Goal: Information Seeking & Learning: Learn about a topic

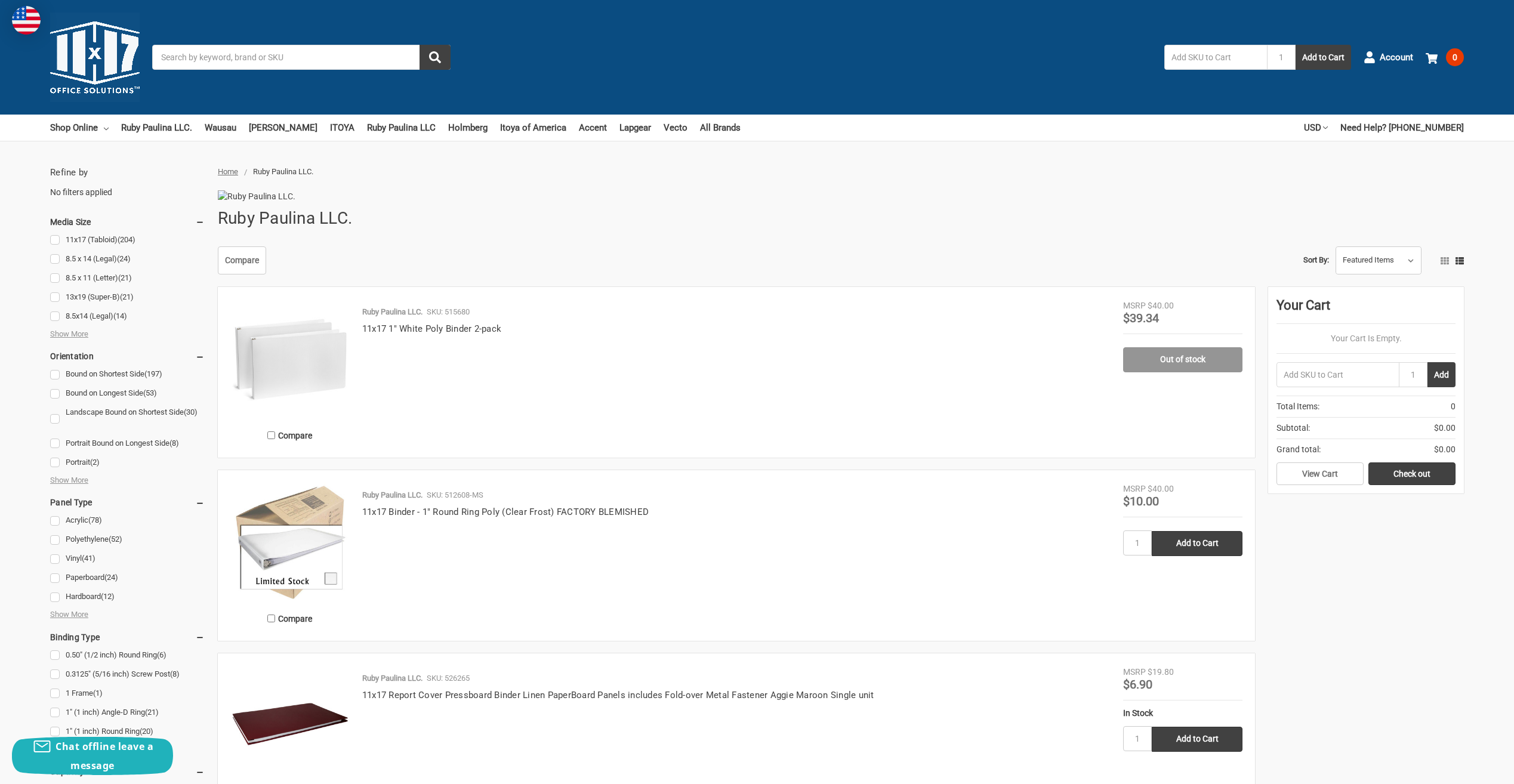
click at [195, 61] on input "Search" at bounding box center [301, 57] width 299 height 25
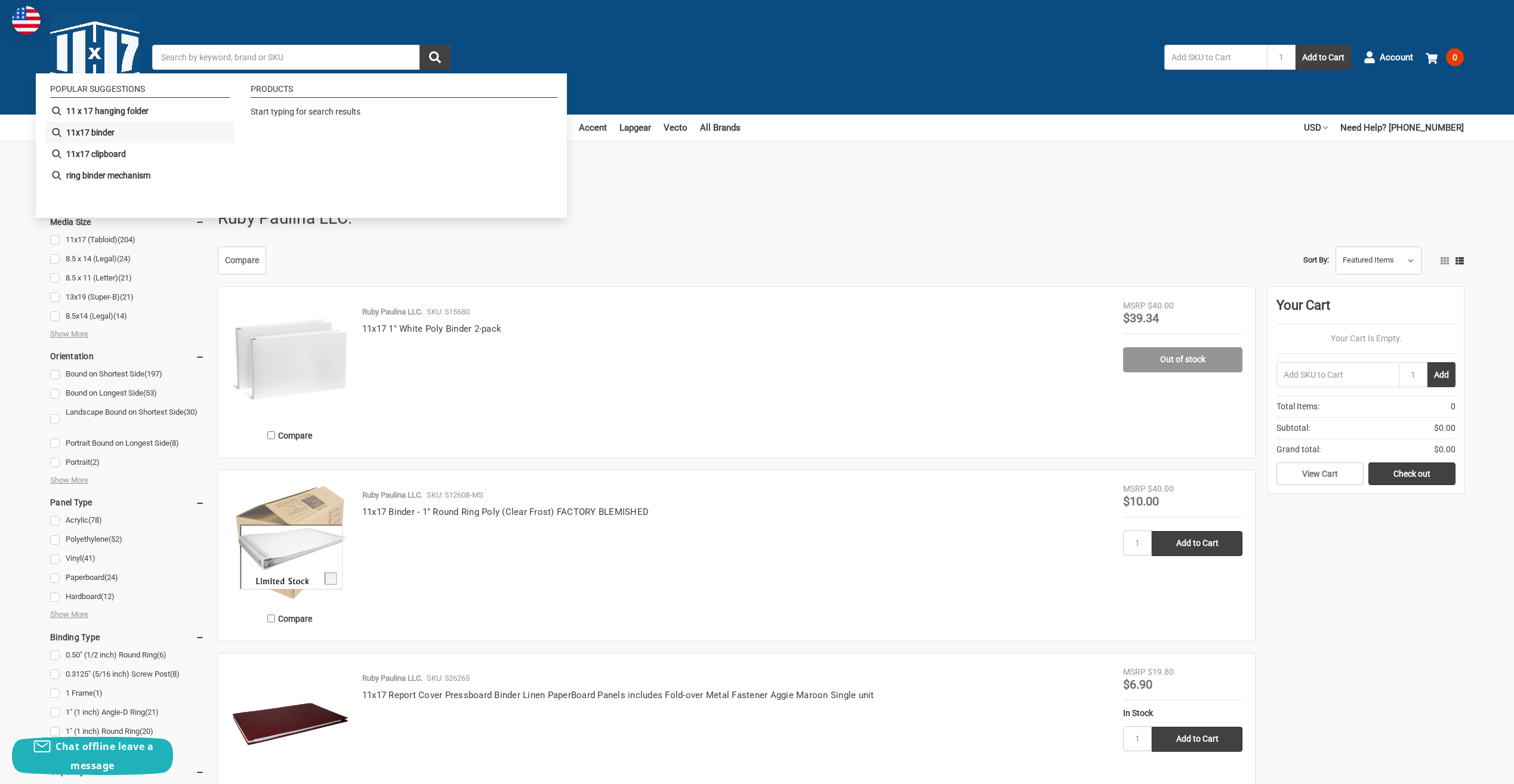
click at [108, 130] on b "11x17 binder" at bounding box center [91, 132] width 48 height 12
type input "11x17 binder"
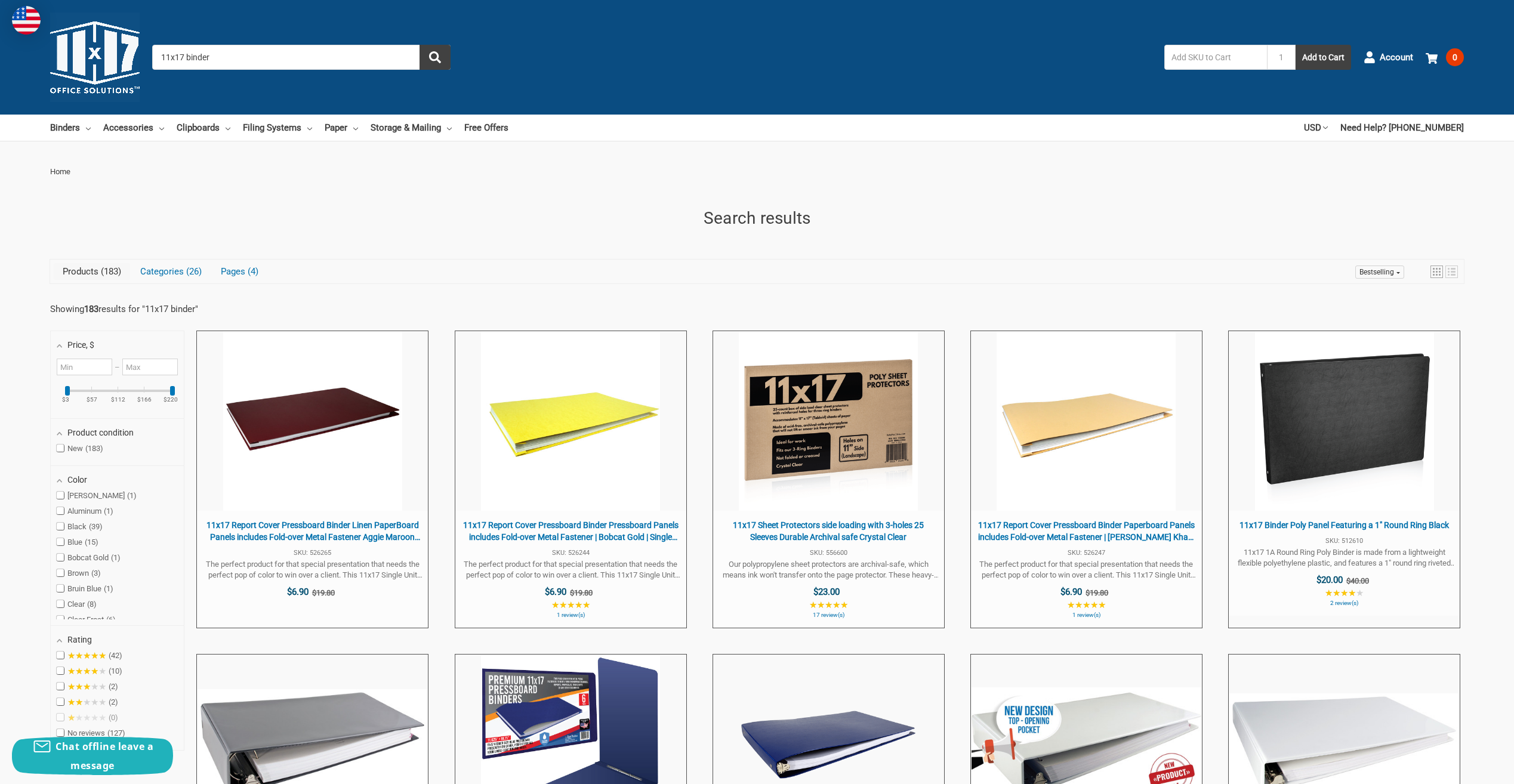
drag, startPoint x: 237, startPoint y: 57, endPoint x: 237, endPoint y: 50, distance: 7.0
click at [237, 50] on input "11x17 binder" at bounding box center [301, 57] width 299 height 25
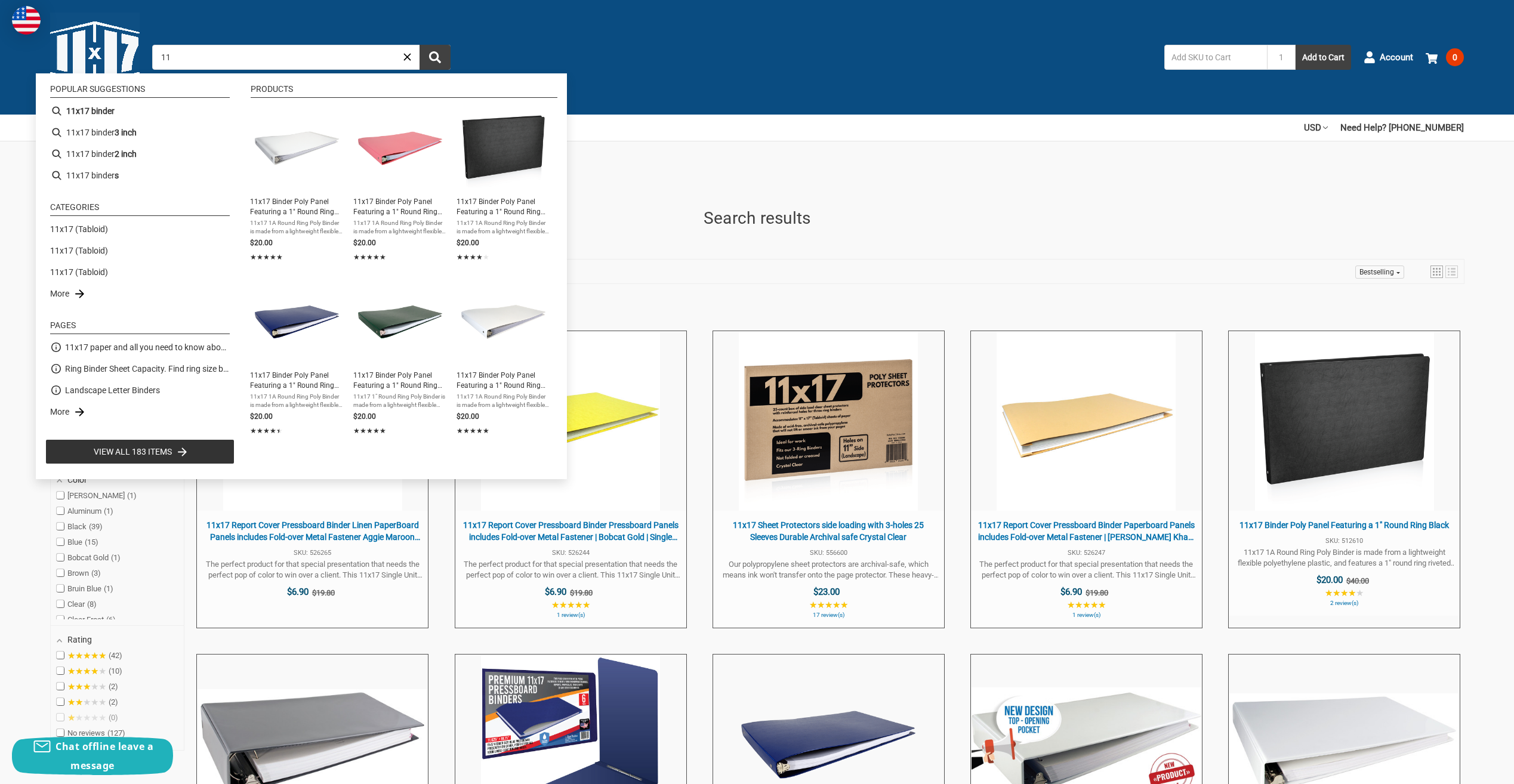
type input "1"
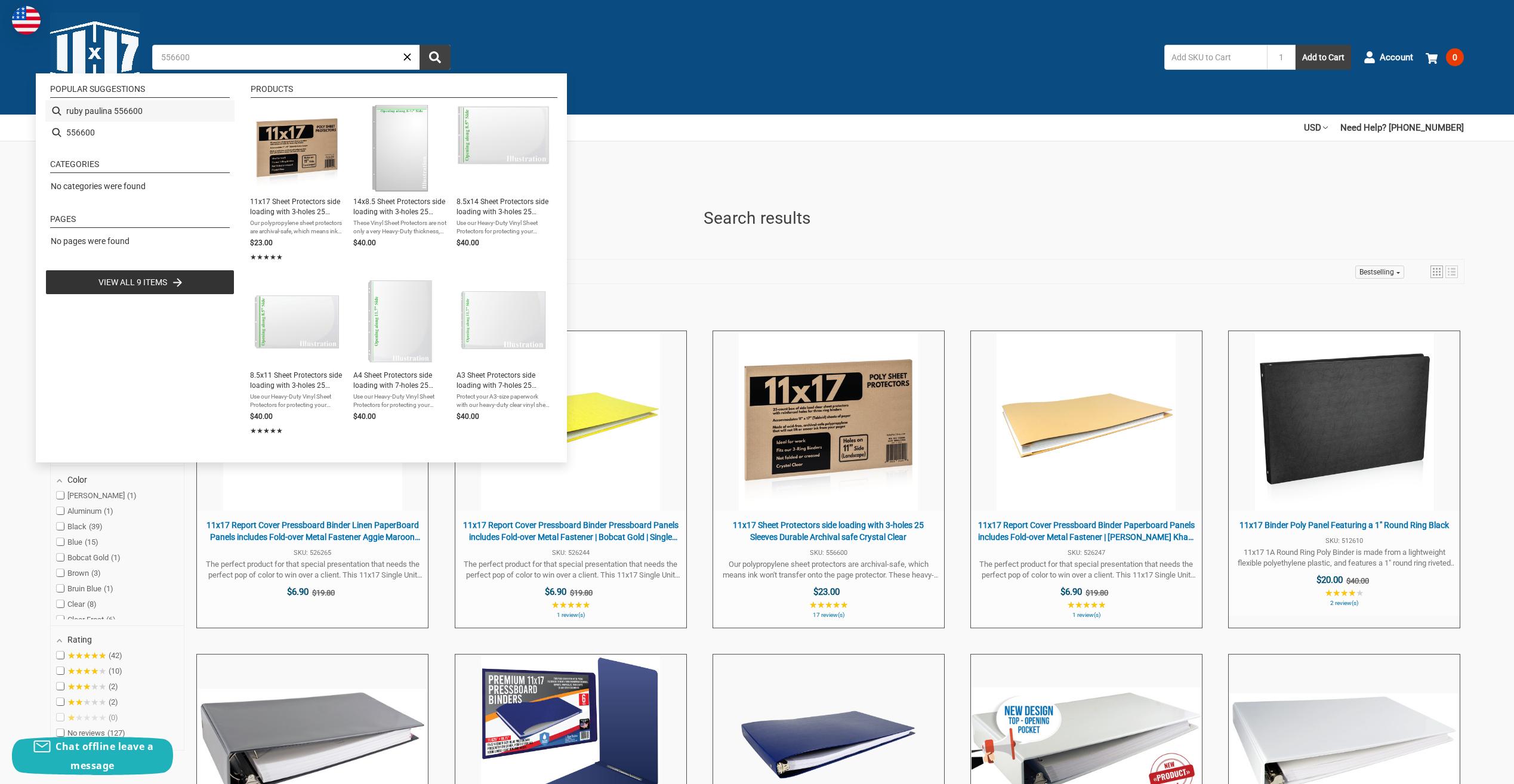
click at [90, 115] on li "ruby paulina 556600" at bounding box center [139, 110] width 189 height 21
type input "ruby paulina 556600"
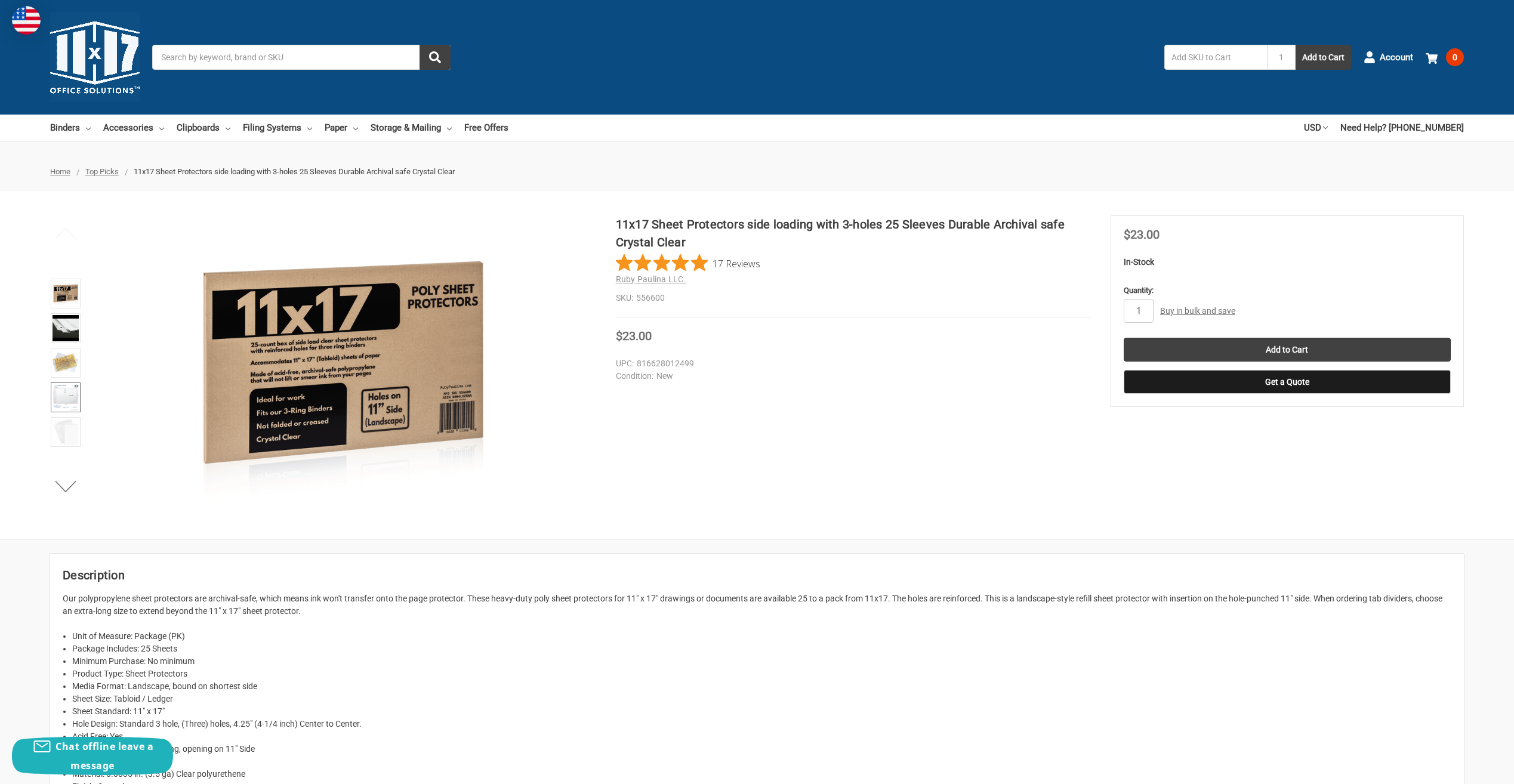
click at [64, 393] on img at bounding box center [66, 397] width 26 height 26
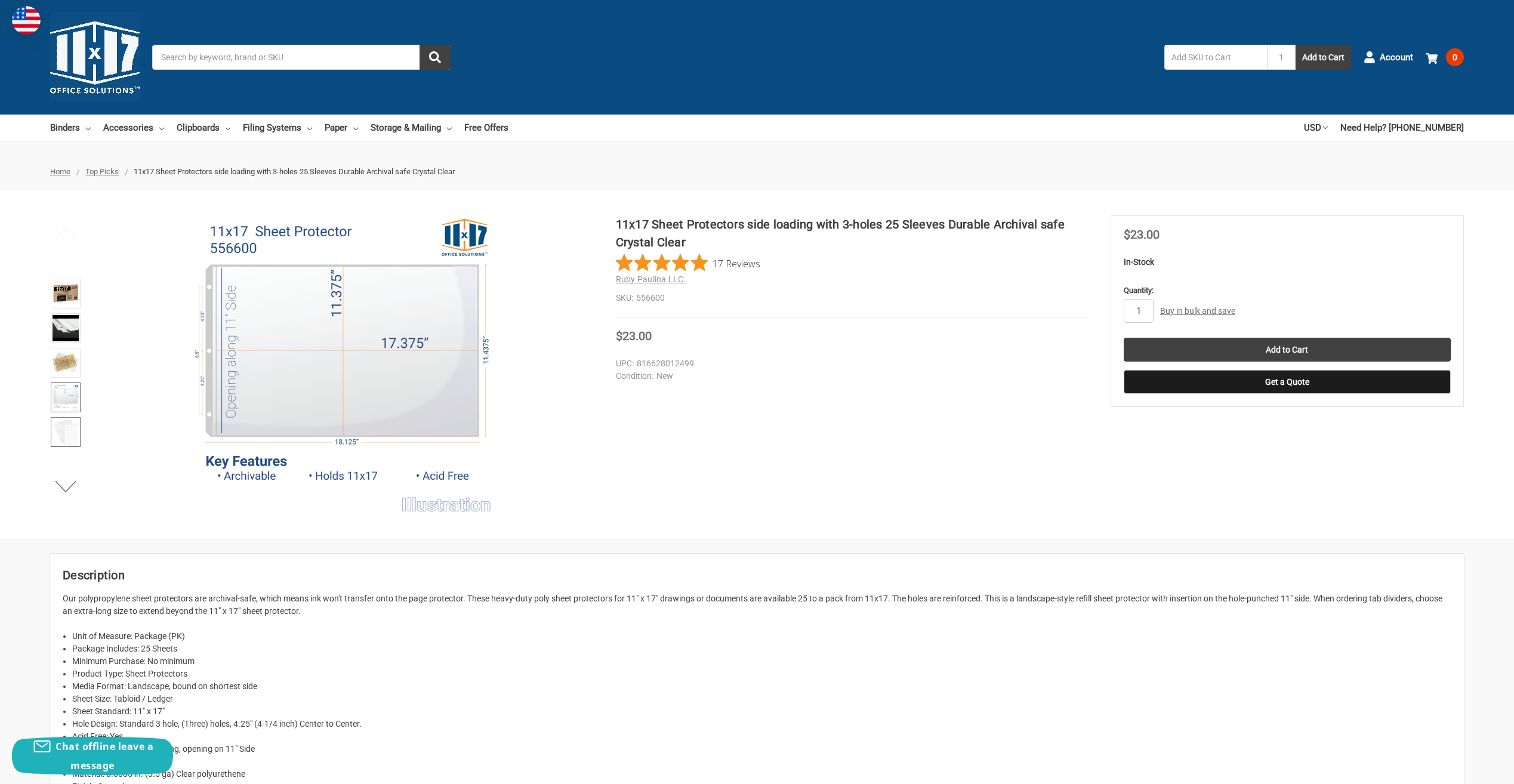
click at [61, 438] on img at bounding box center [66, 432] width 26 height 26
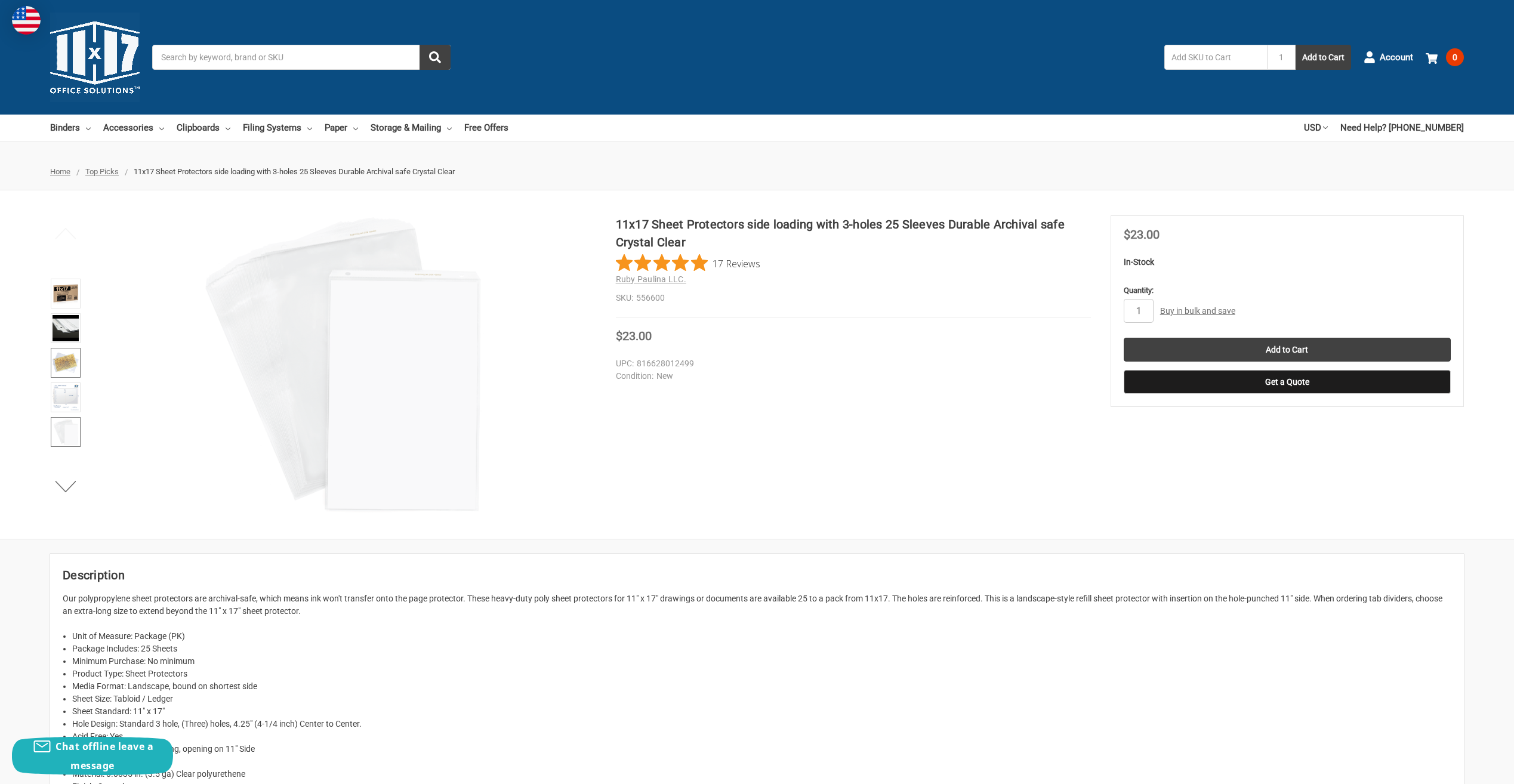
drag, startPoint x: 67, startPoint y: 360, endPoint x: 70, endPoint y: 349, distance: 11.4
click at [67, 360] on img at bounding box center [66, 363] width 26 height 26
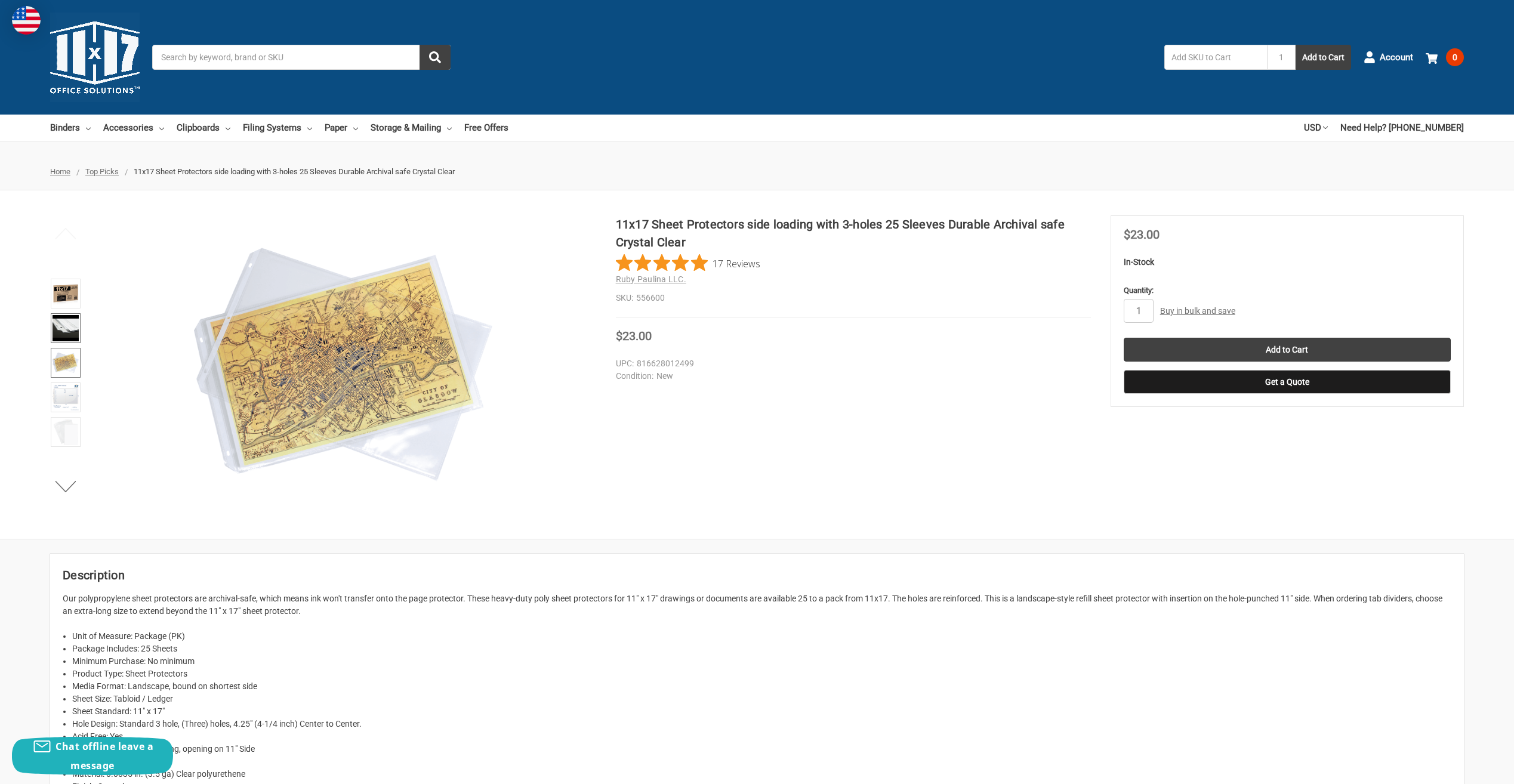
click at [70, 329] on img at bounding box center [66, 328] width 26 height 26
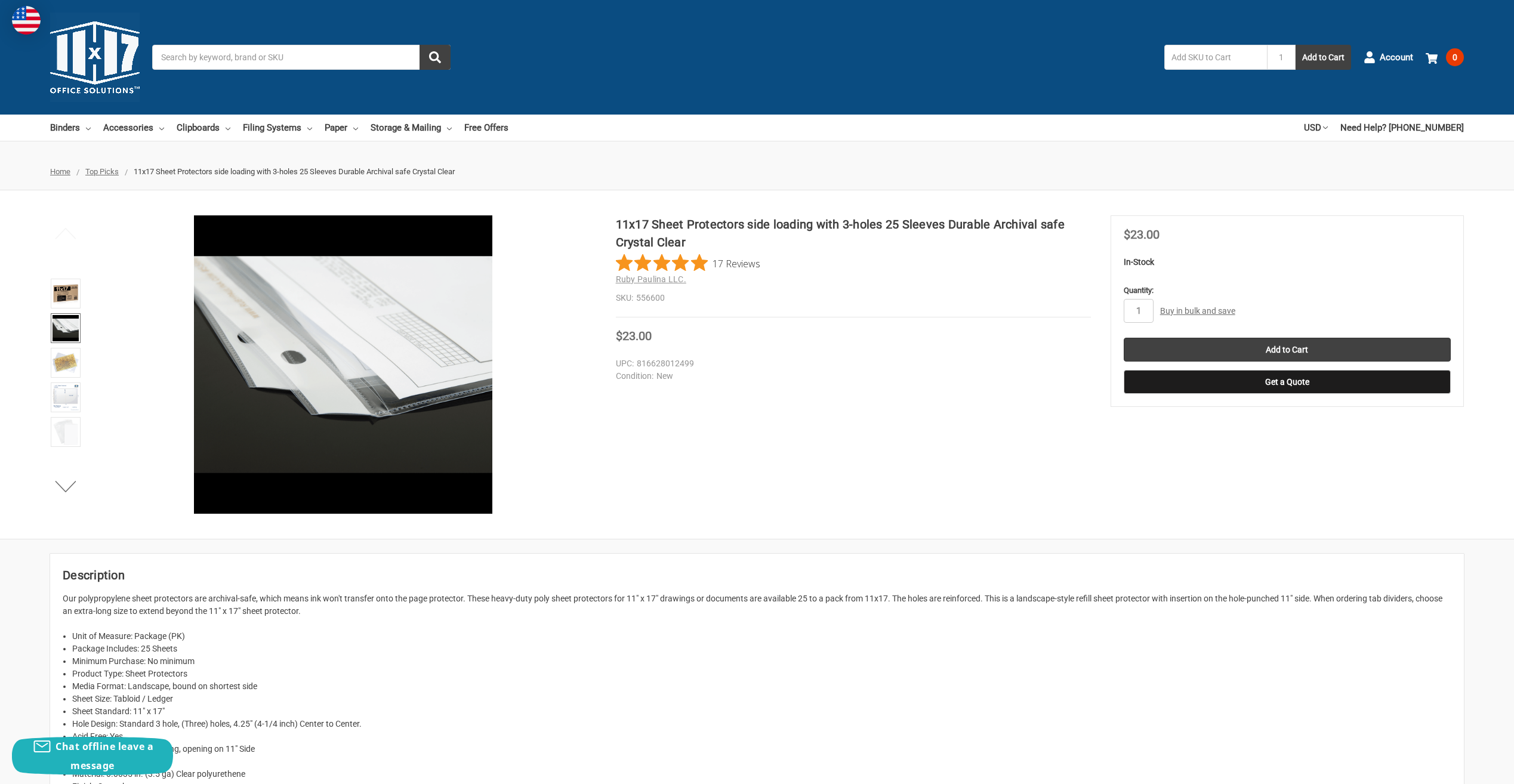
click at [920, 714] on li "Sheet Standard: 11" x 17"" at bounding box center [762, 711] width 1380 height 12
click at [207, 55] on input "Search" at bounding box center [301, 57] width 299 height 25
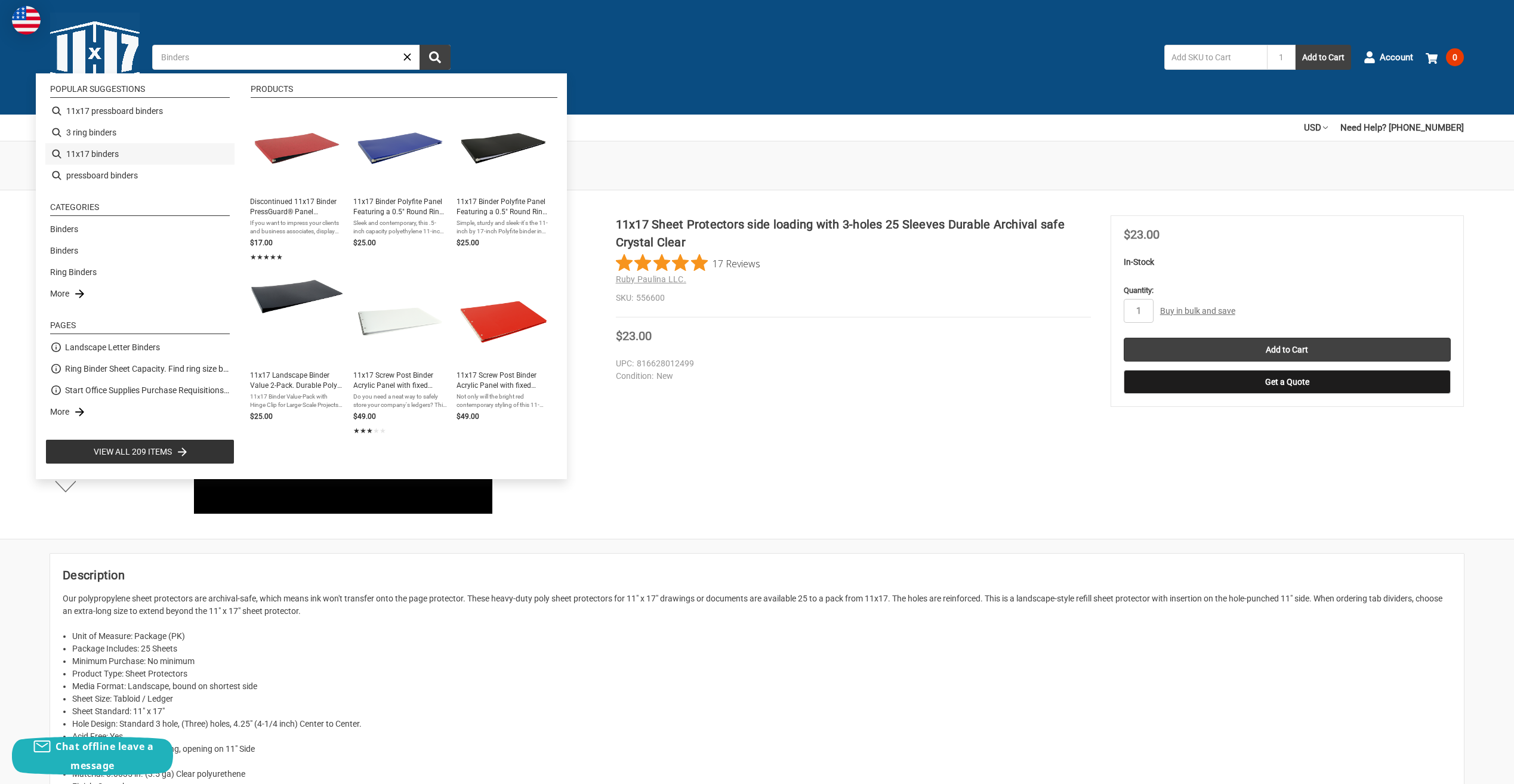
click at [99, 152] on li "11x17 binders" at bounding box center [139, 153] width 189 height 21
type input "11x17 binders"
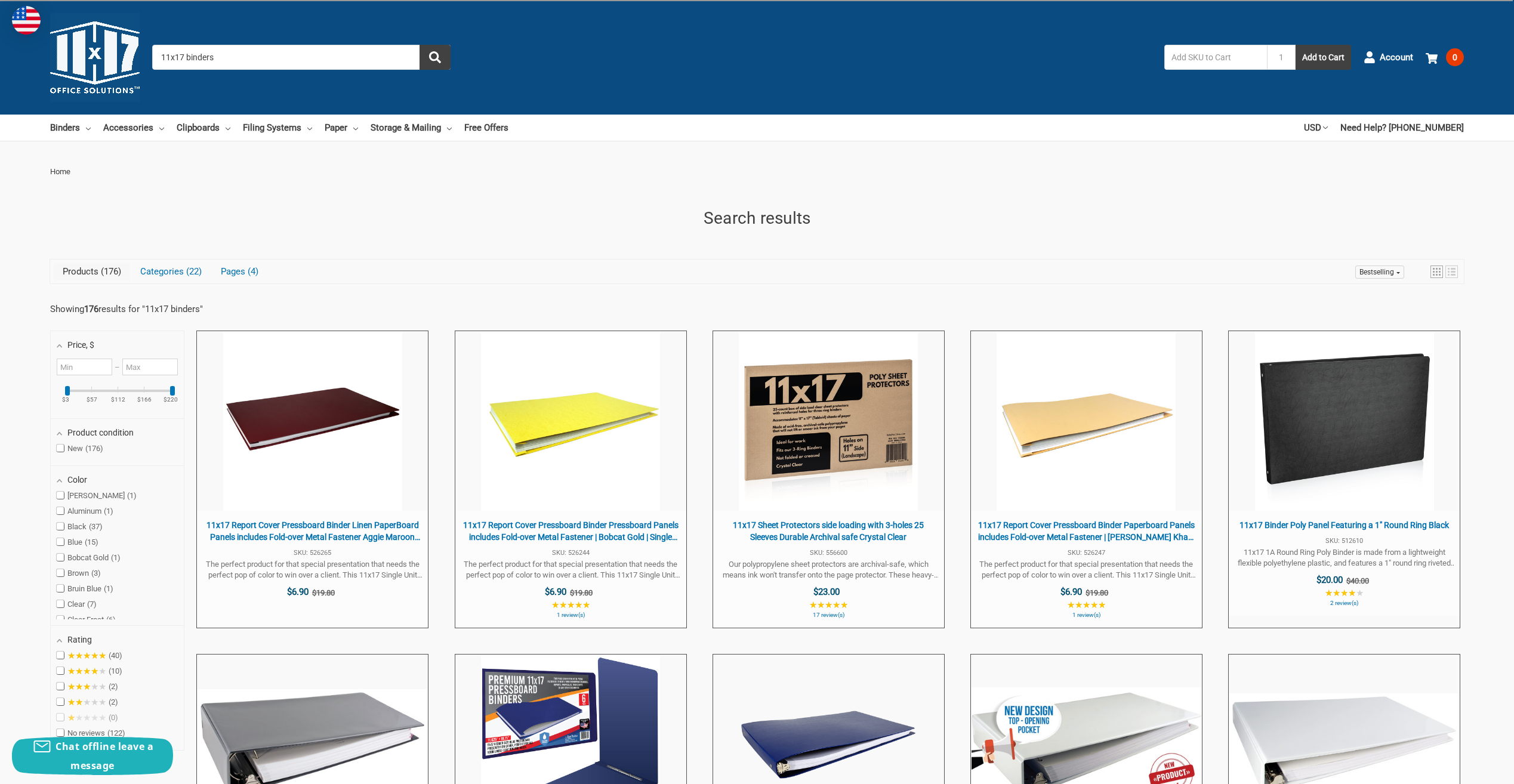
click at [286, 64] on input "11x17 binders" at bounding box center [301, 57] width 299 height 25
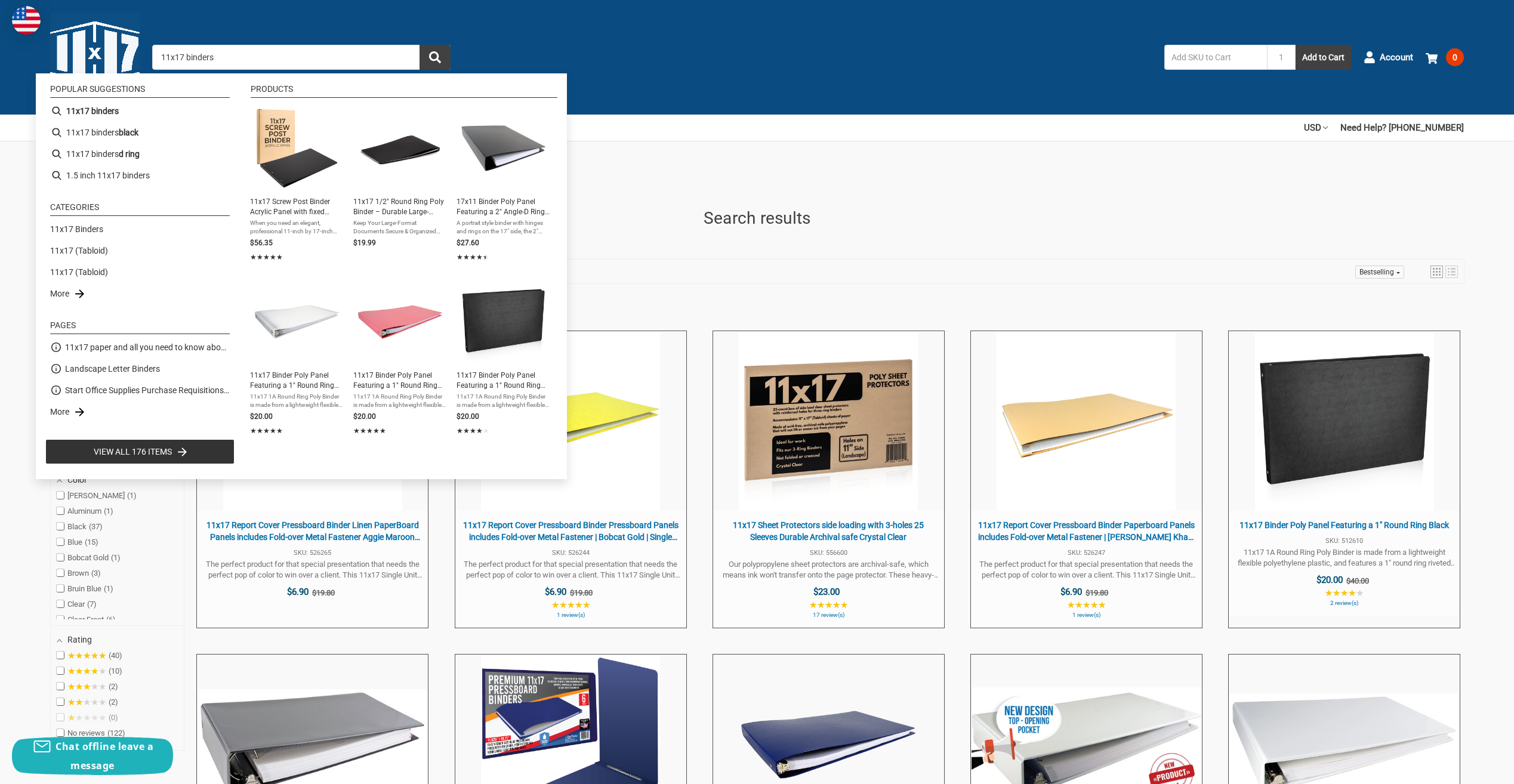
drag, startPoint x: 254, startPoint y: 58, endPoint x: -6, endPoint y: 60, distance: 260.0
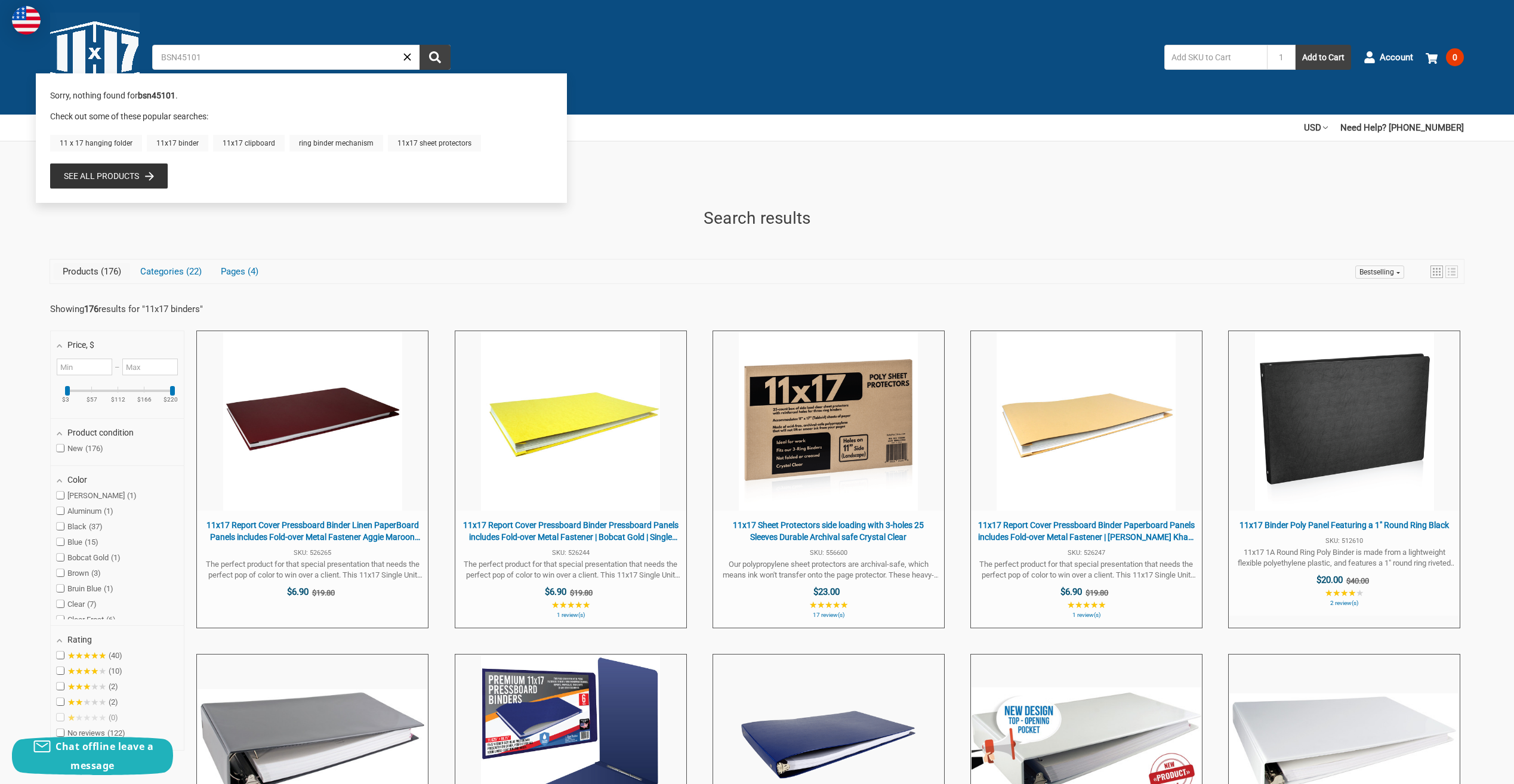
click at [171, 140] on link "11x17 binder" at bounding box center [177, 143] width 61 height 17
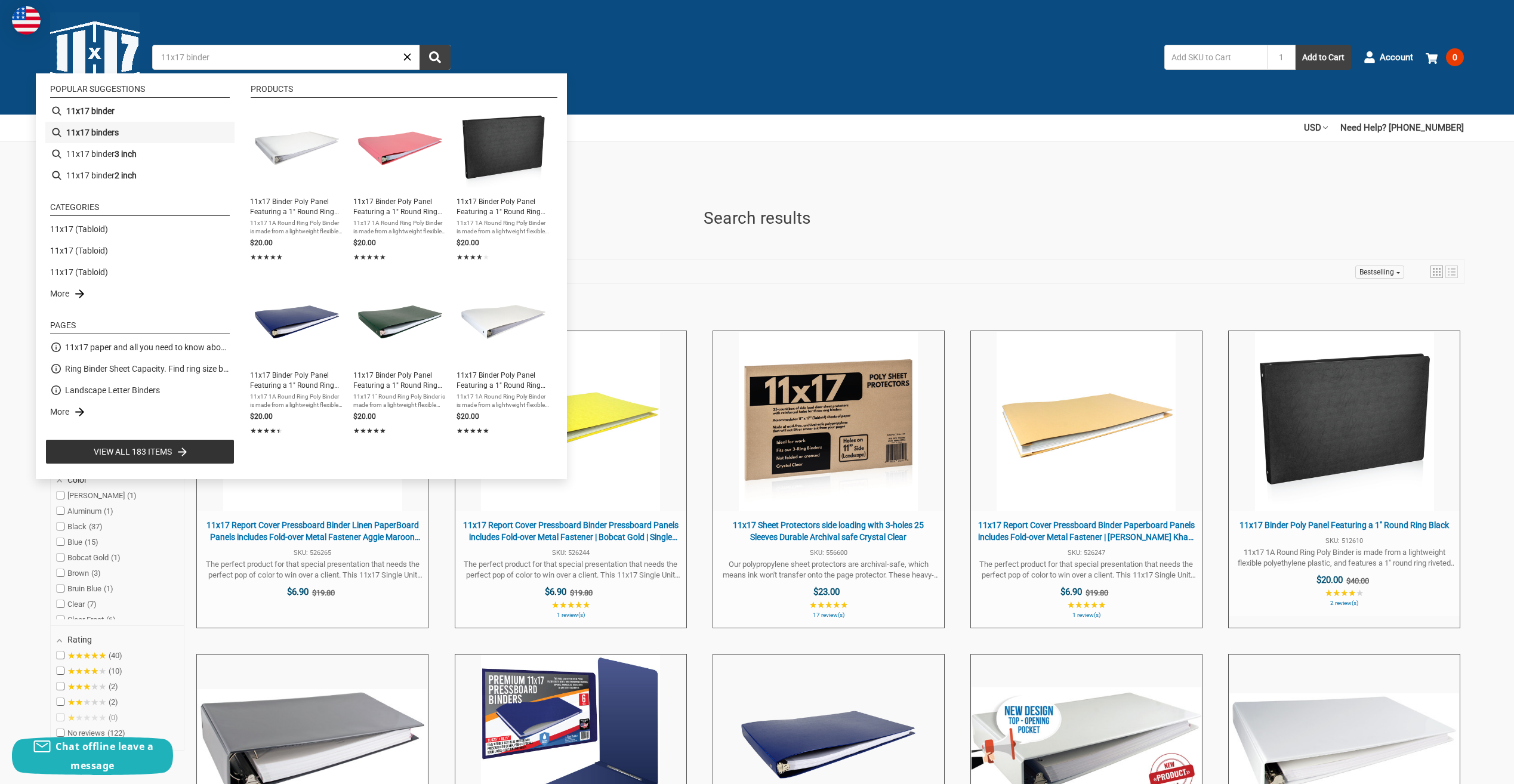
drag, startPoint x: 66, startPoint y: 129, endPoint x: 191, endPoint y: 163, distance: 129.5
click at [66, 129] on li "11x17 binder s" at bounding box center [139, 132] width 189 height 21
type input "11x17 binders"
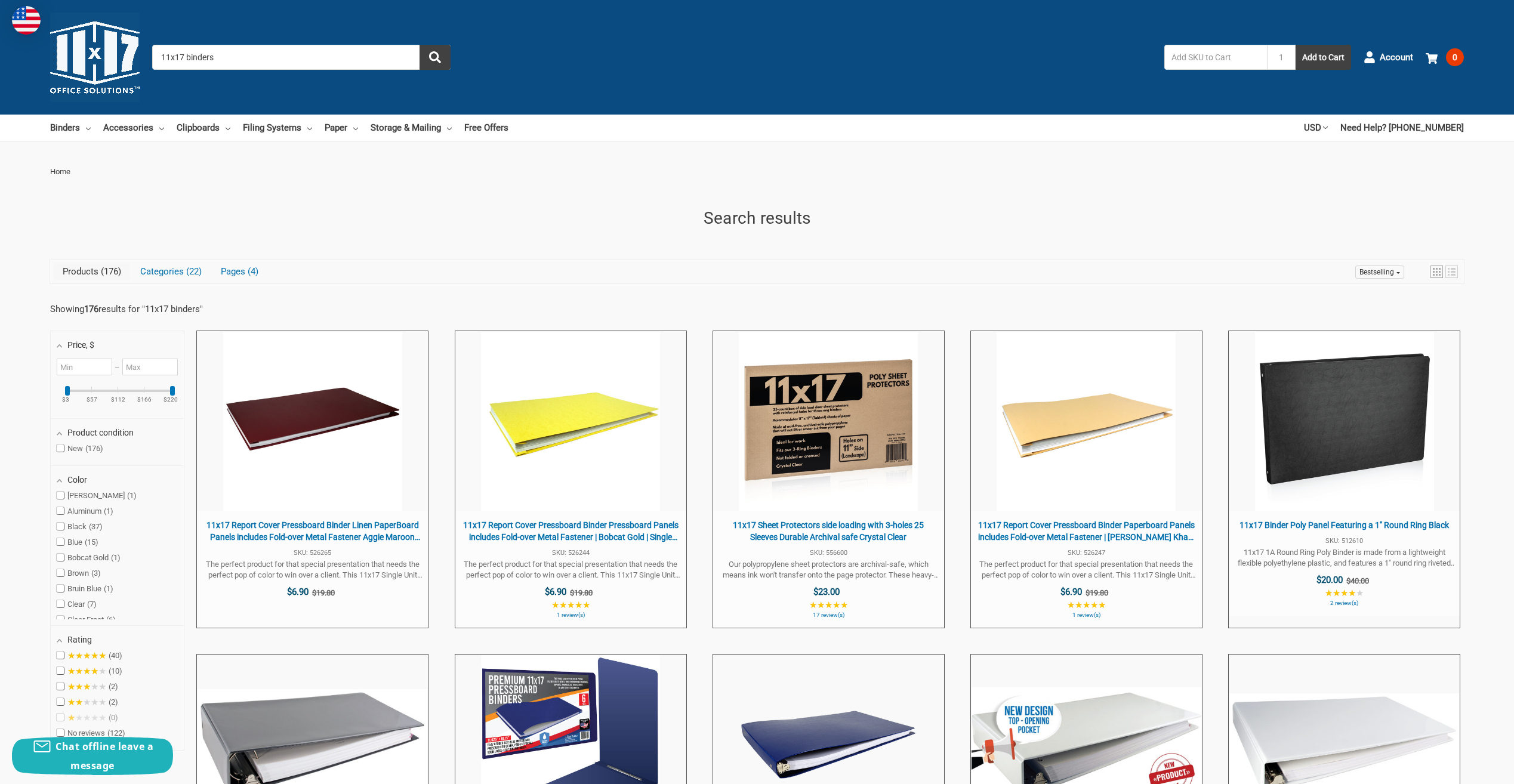
click at [194, 64] on input "11x17 binders" at bounding box center [301, 57] width 299 height 25
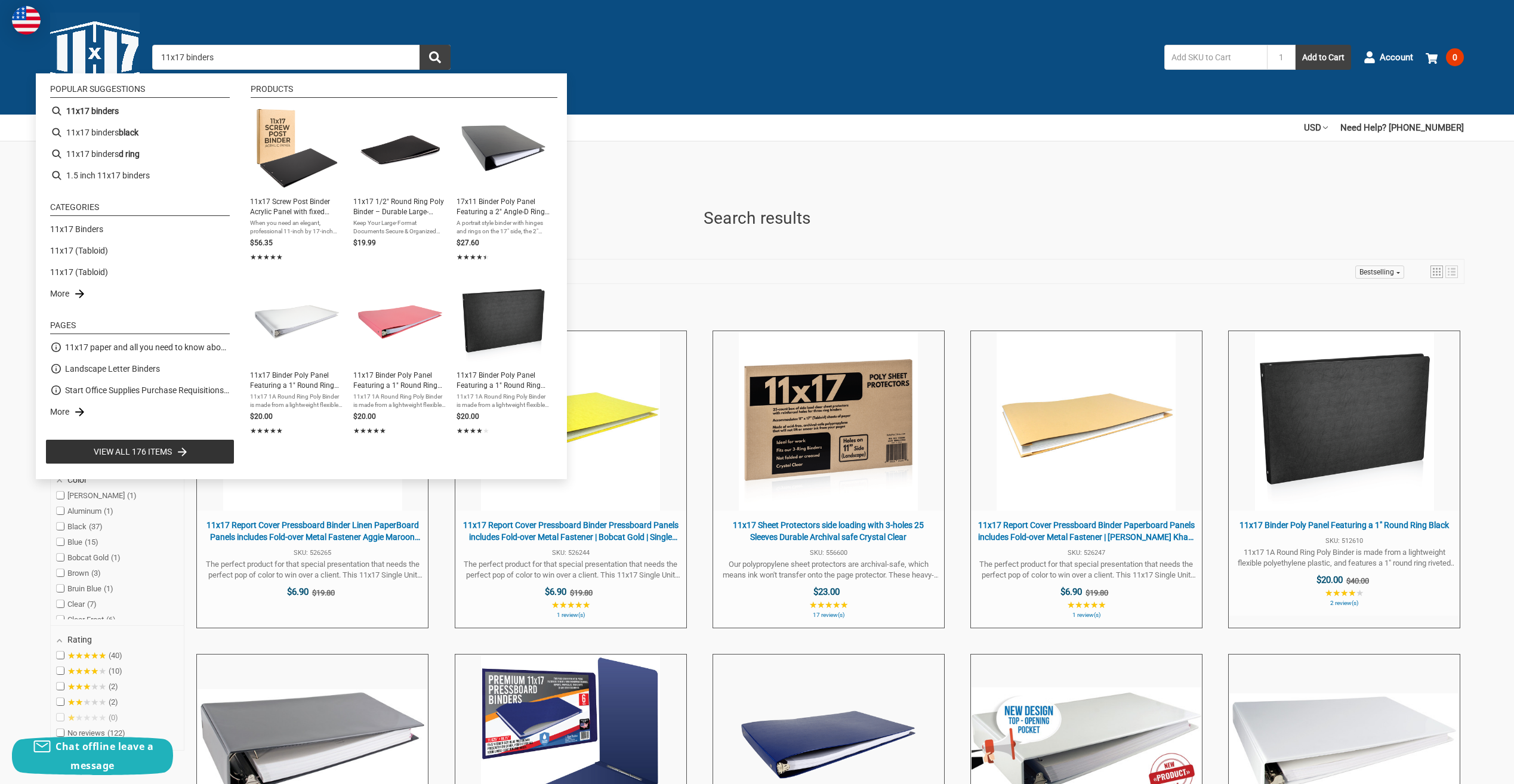
click at [234, 61] on input "11x17 binders" at bounding box center [301, 57] width 299 height 25
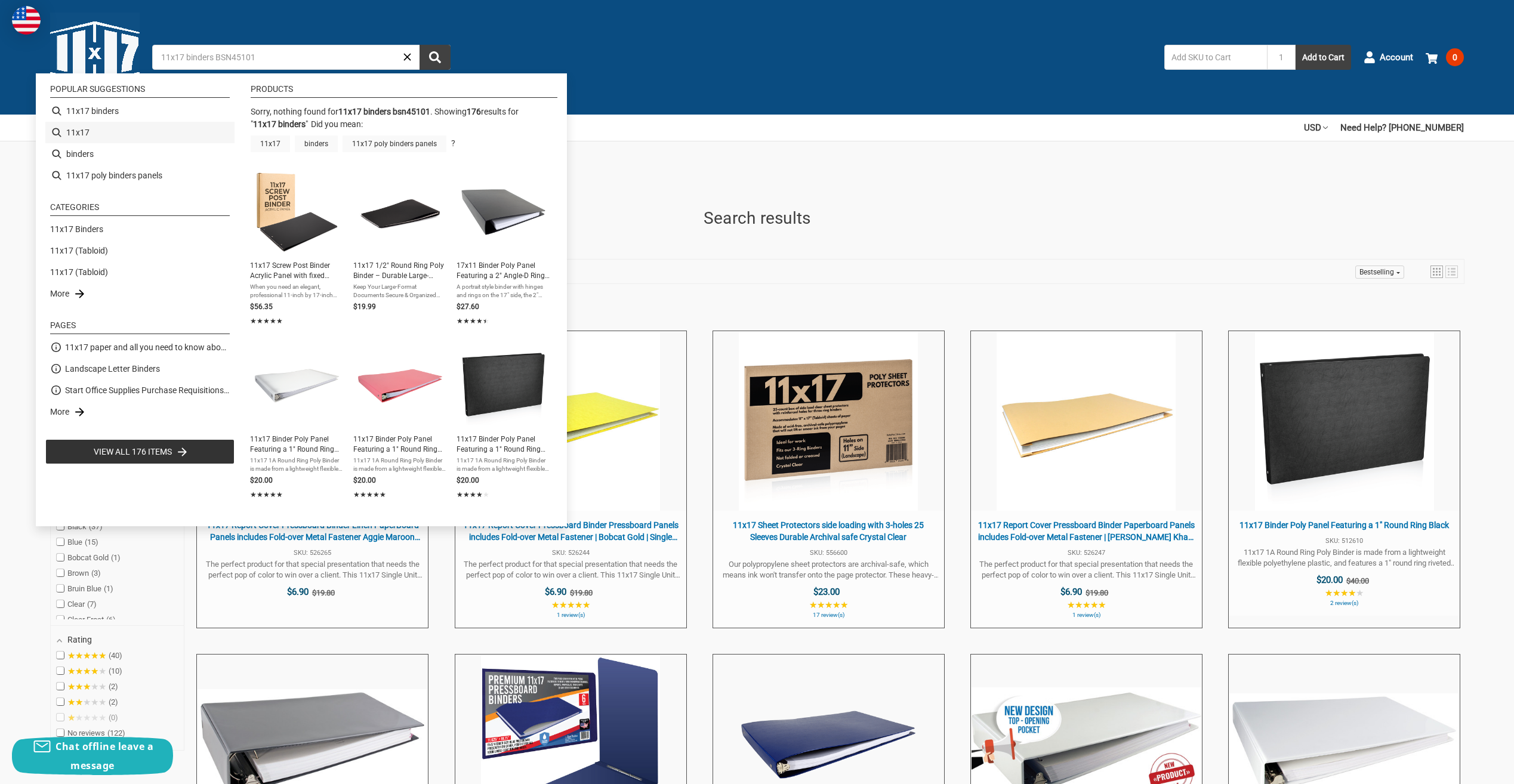
drag, startPoint x: 77, startPoint y: 132, endPoint x: 86, endPoint y: 139, distance: 11.4
click at [76, 132] on li "11x17" at bounding box center [139, 132] width 189 height 21
type input "11x17"
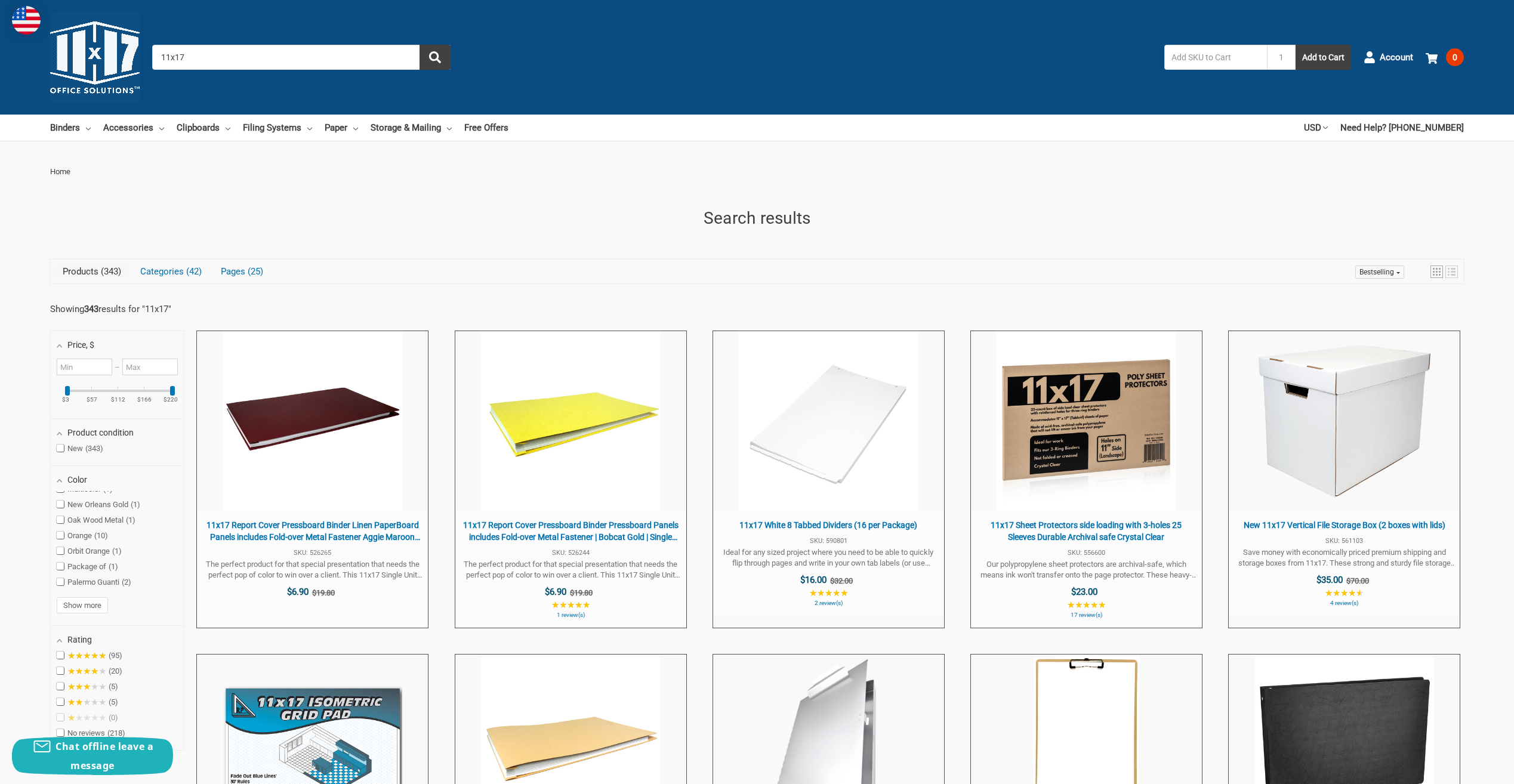
drag, startPoint x: 237, startPoint y: 57, endPoint x: 112, endPoint y: 65, distance: 125.3
click at [112, 65] on div "Toggle menu Search 11x17 1 Add to Cart Account 0 Your Cart Your Cart Is Empty. …" at bounding box center [757, 57] width 1514 height 115
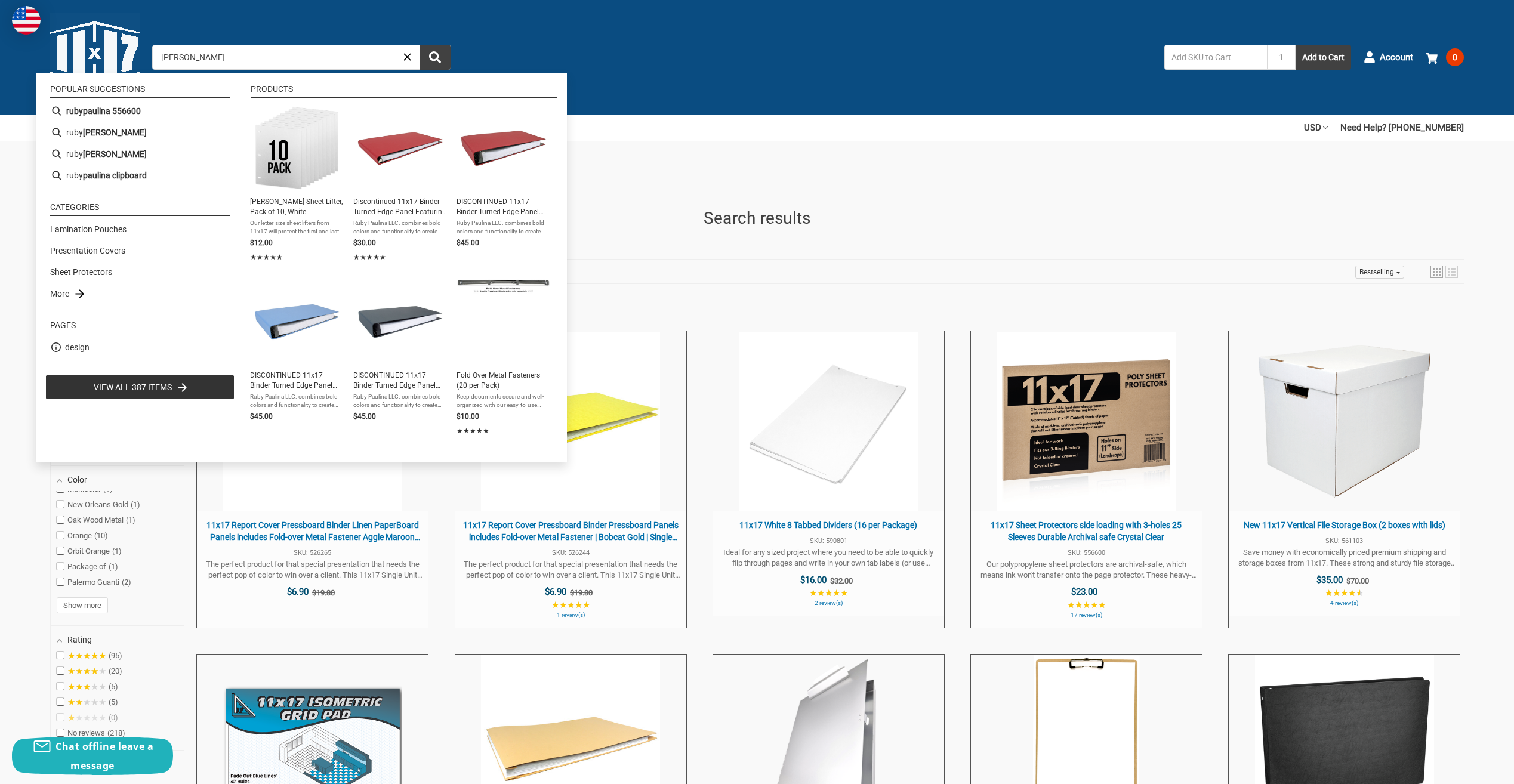
type input "[PERSON_NAME]"
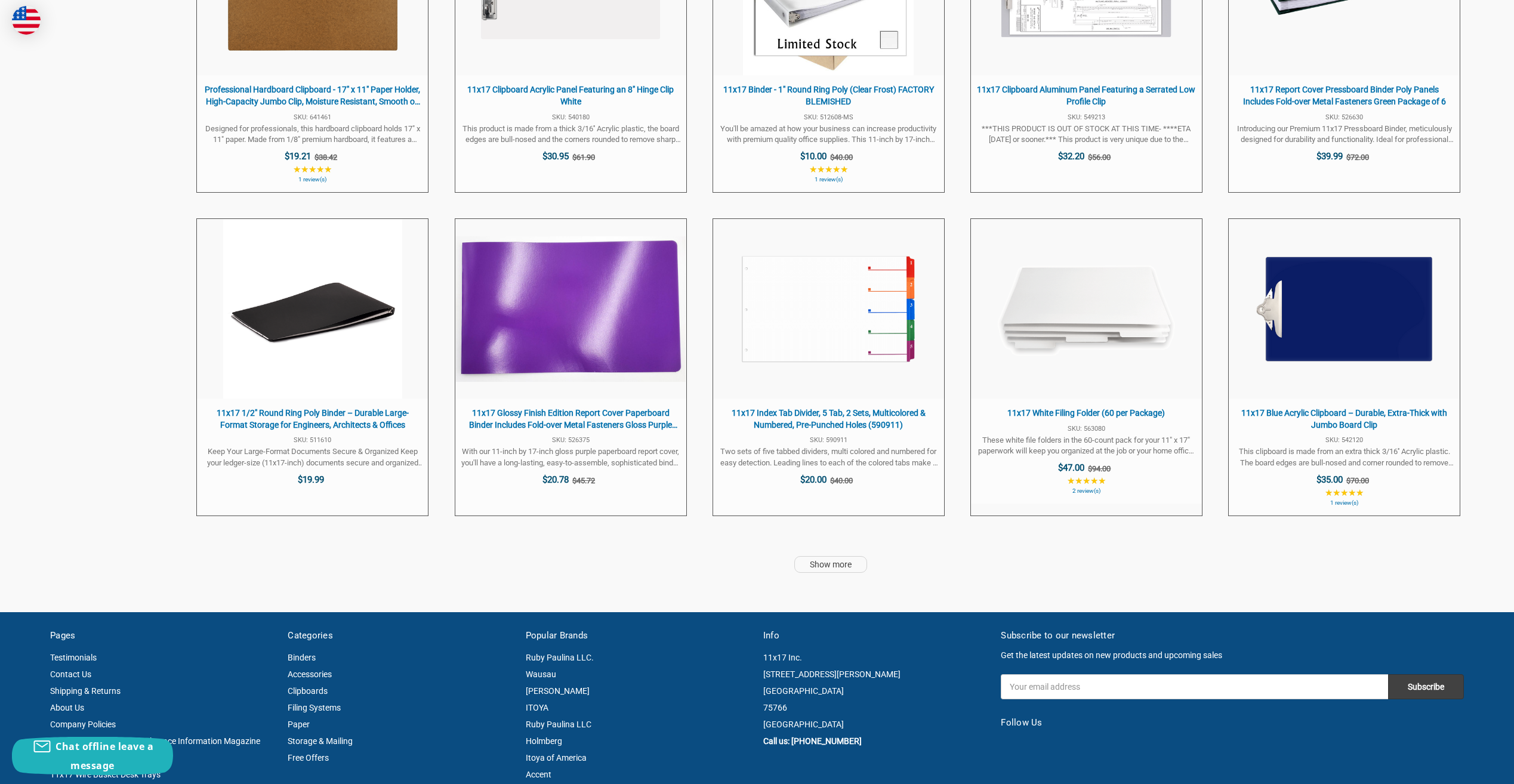
scroll to position [3043, 0]
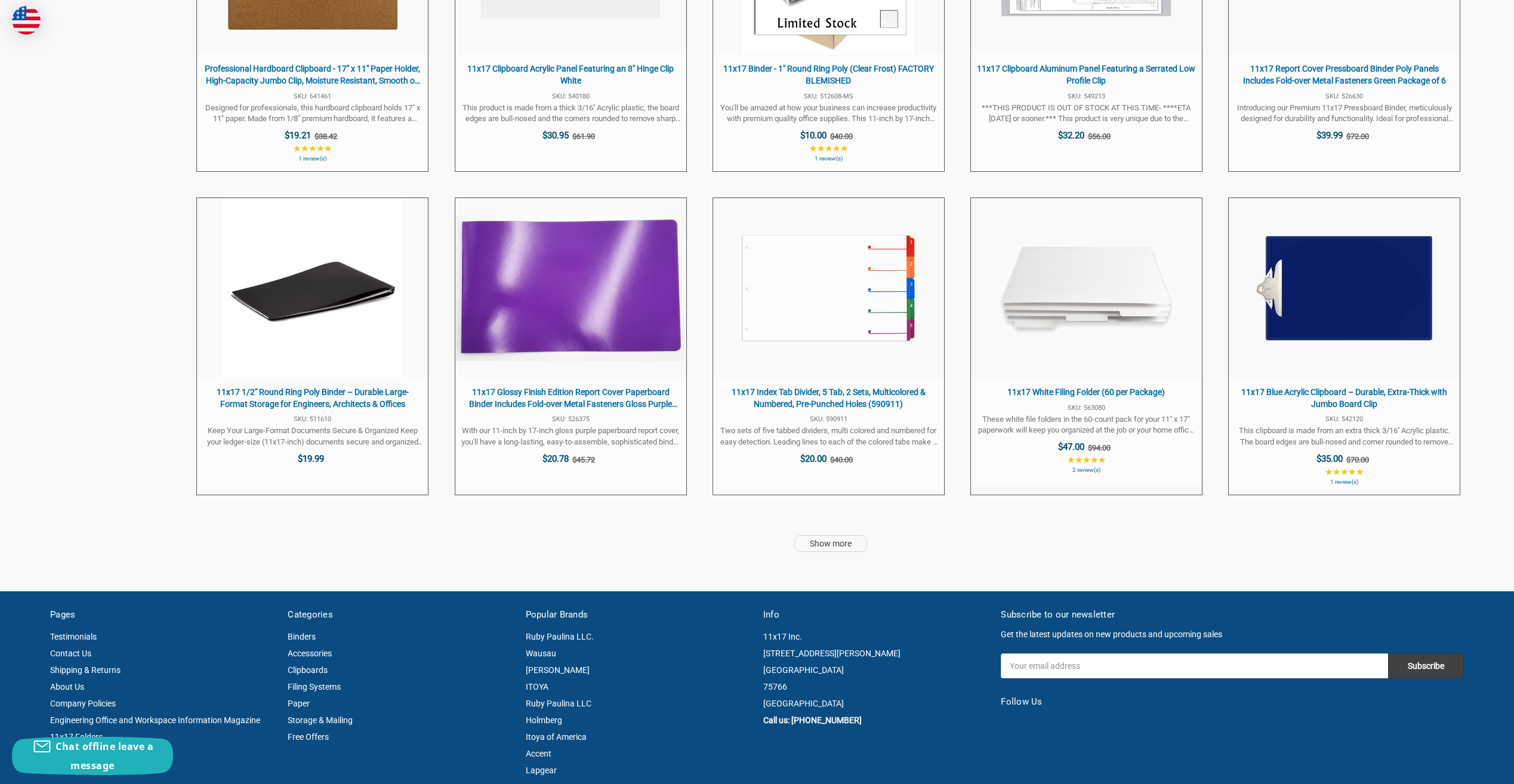
click at [822, 547] on link "Show more" at bounding box center [831, 543] width 73 height 17
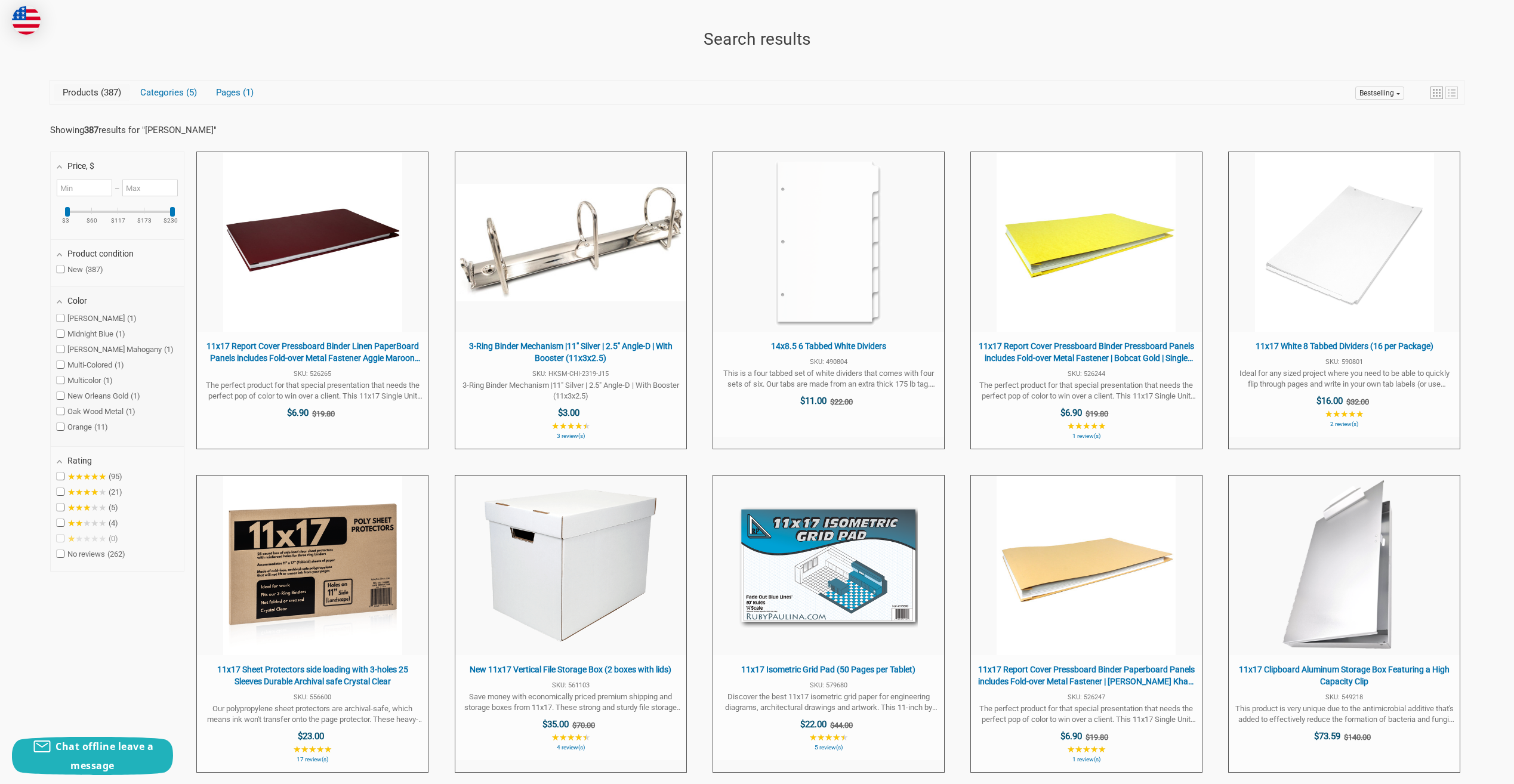
scroll to position [674, 0]
click at [88, 419] on ul "Aggie Maroon 2 Aluminum 5 Baylor Green 1 Berkeley Blue 1 Black 55 Blue 25 Blue …" at bounding box center [117, 376] width 133 height 128
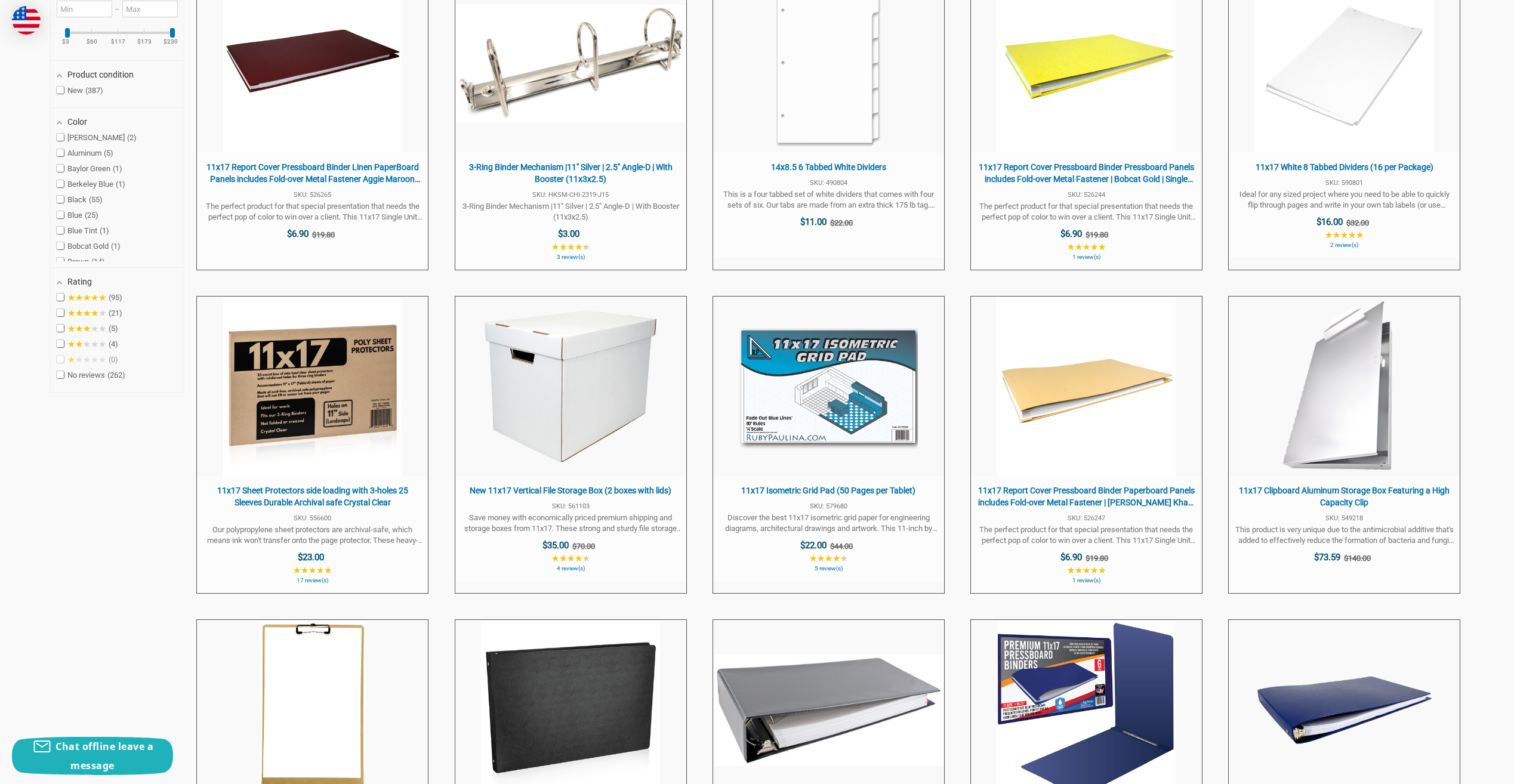
scroll to position [0, 0]
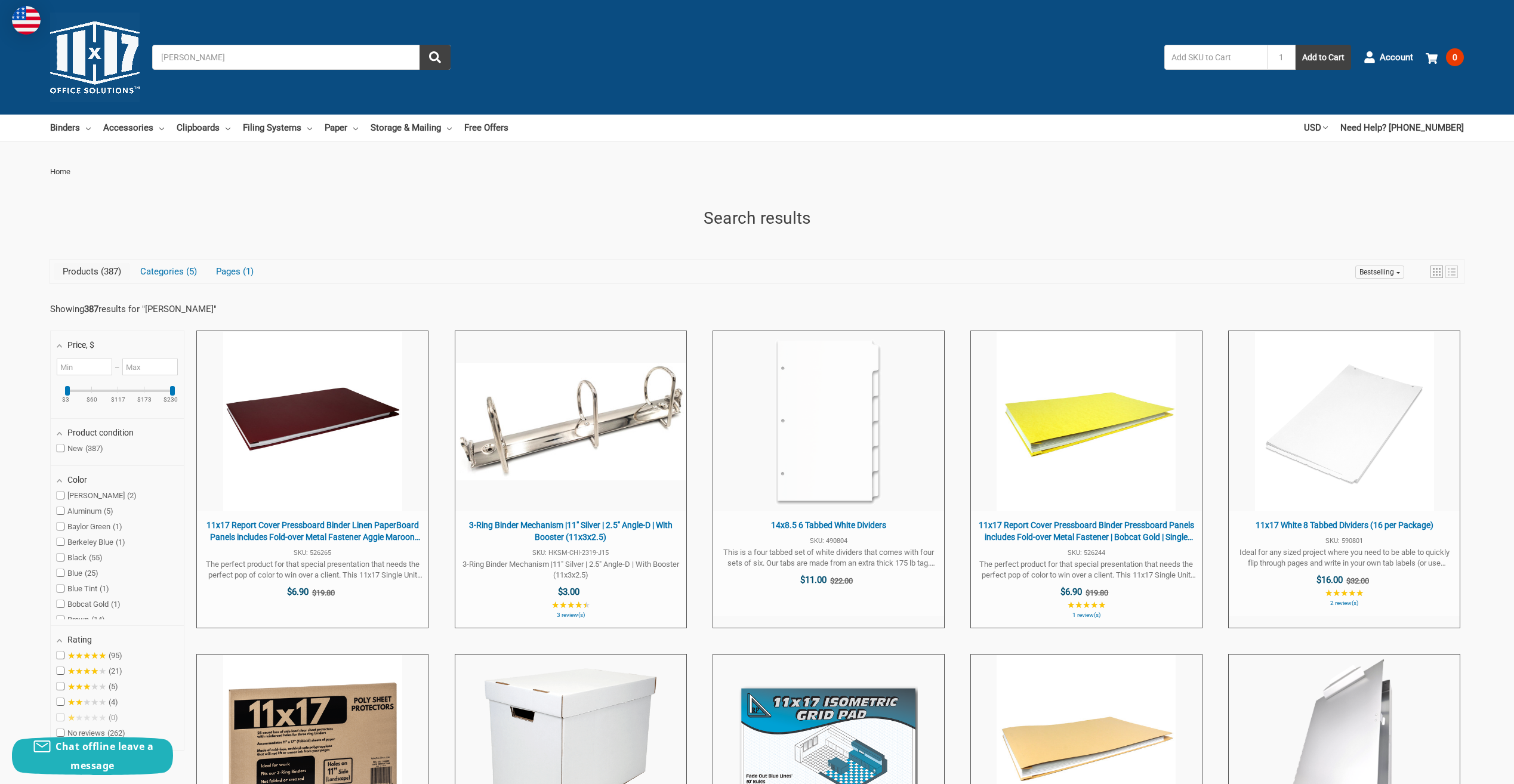
scroll to position [3018, 0]
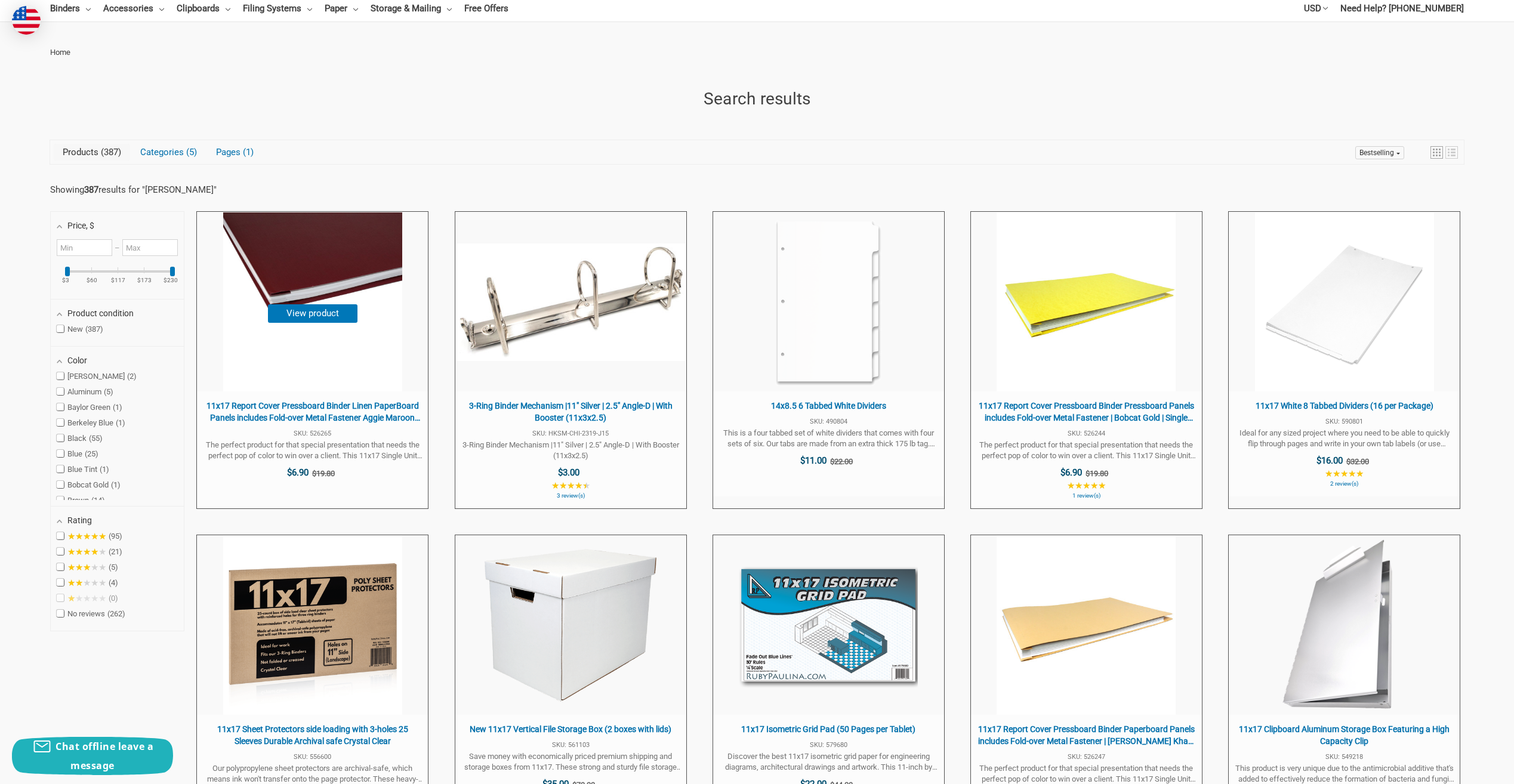
scroll to position [179, 0]
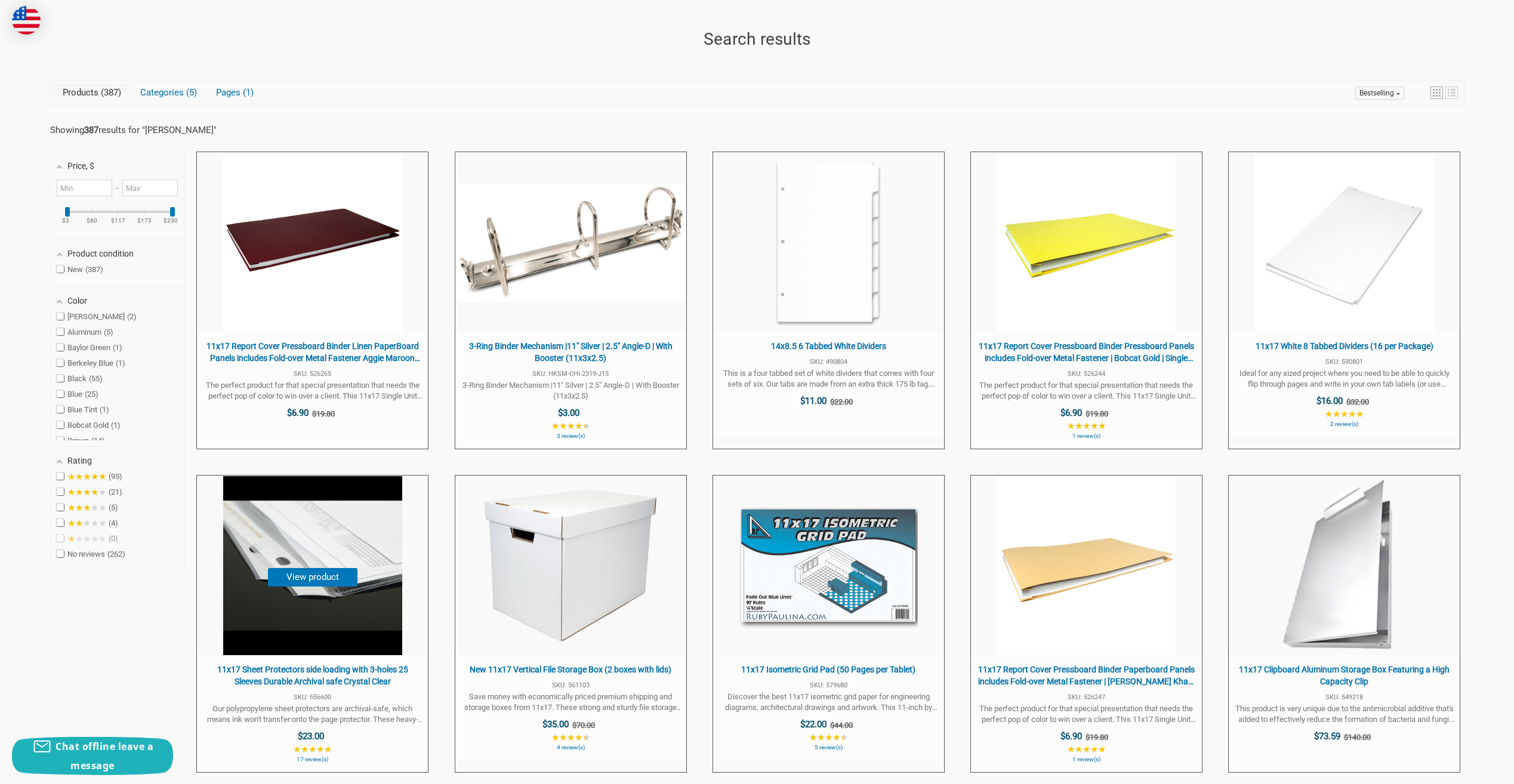
click at [310, 655] on img "11x17 Sheet Protectors side loading with 3-holes 25 Sleeves Durable Archival sa…" at bounding box center [313, 565] width 179 height 179
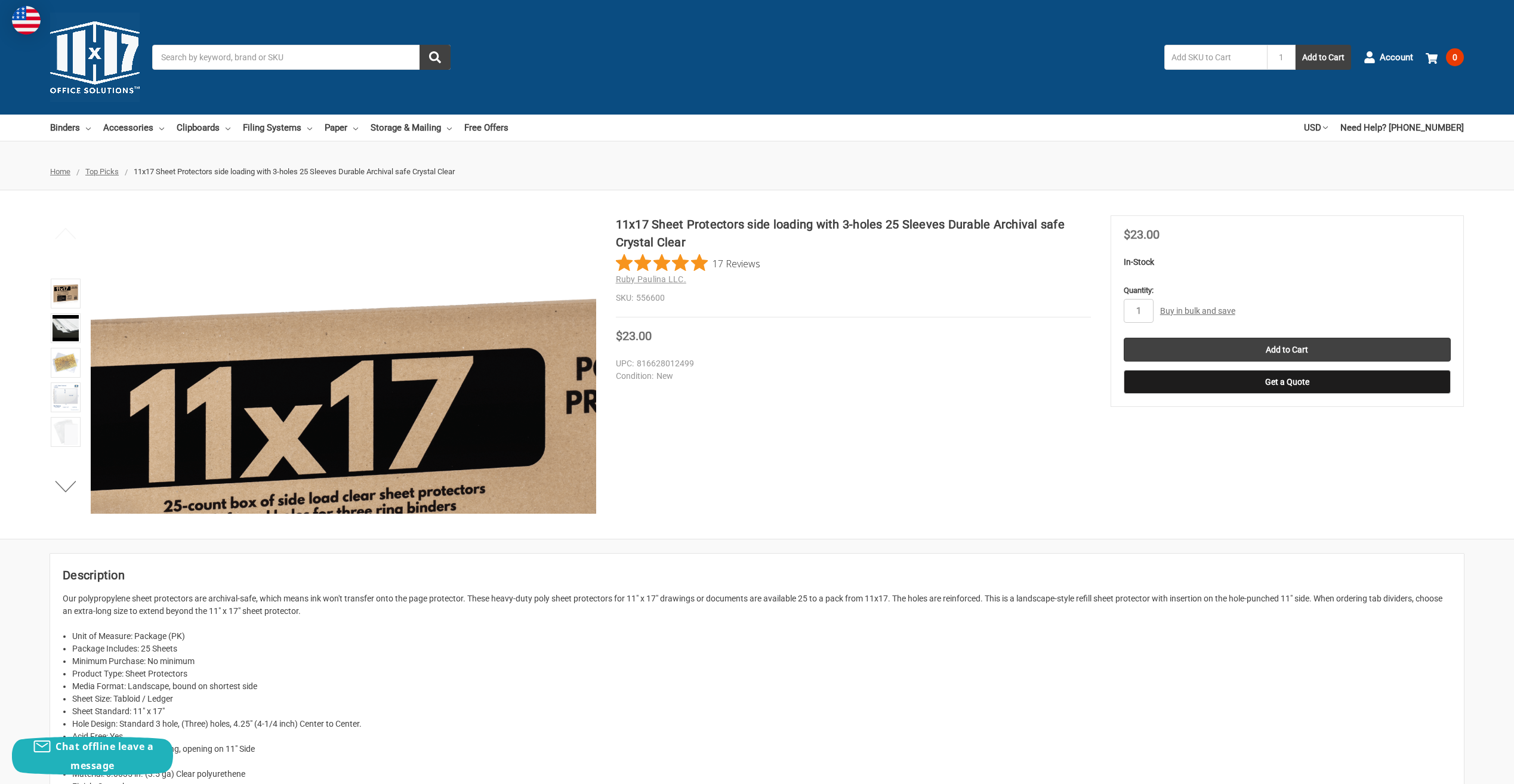
drag, startPoint x: 238, startPoint y: 217, endPoint x: 313, endPoint y: 166, distance: 90.7
click at [232, 242] on img at bounding box center [400, 556] width 764 height 764
